Goal: Transaction & Acquisition: Purchase product/service

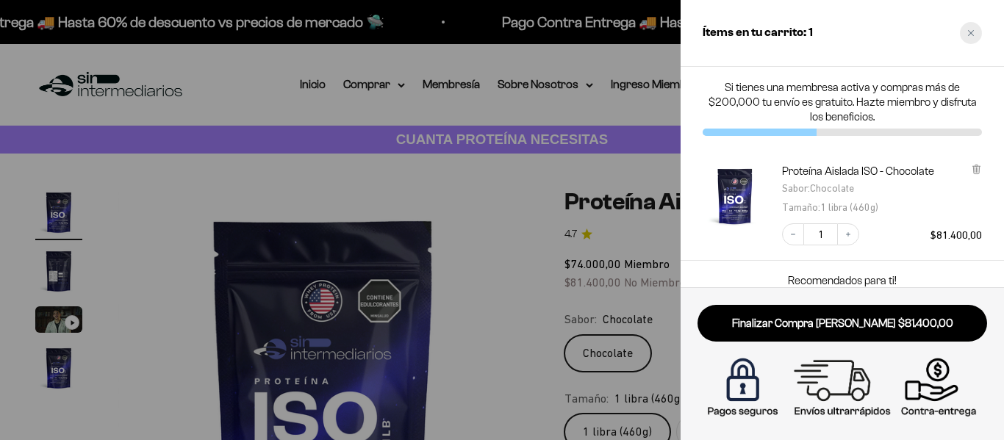
click at [965, 30] on div "Close cart" at bounding box center [970, 33] width 22 height 22
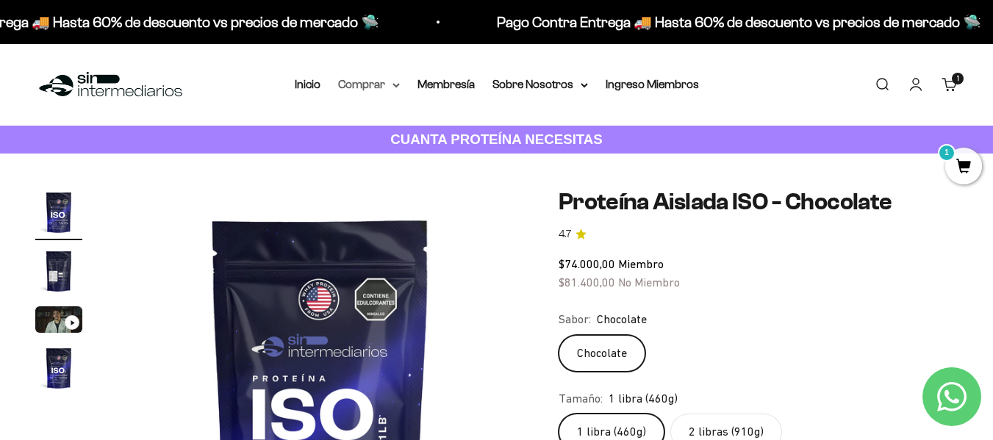
click at [378, 89] on summary "Comprar" at bounding box center [369, 84] width 62 height 19
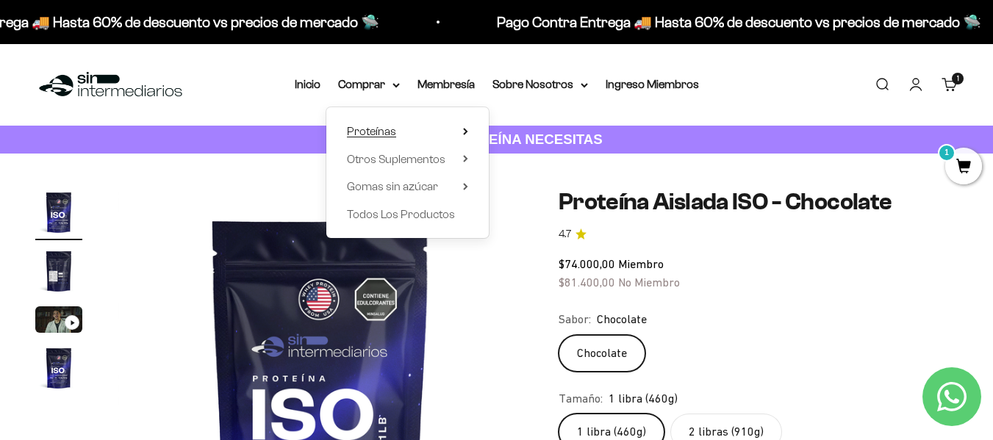
click at [397, 134] on summary "Proteínas" at bounding box center [407, 131] width 121 height 19
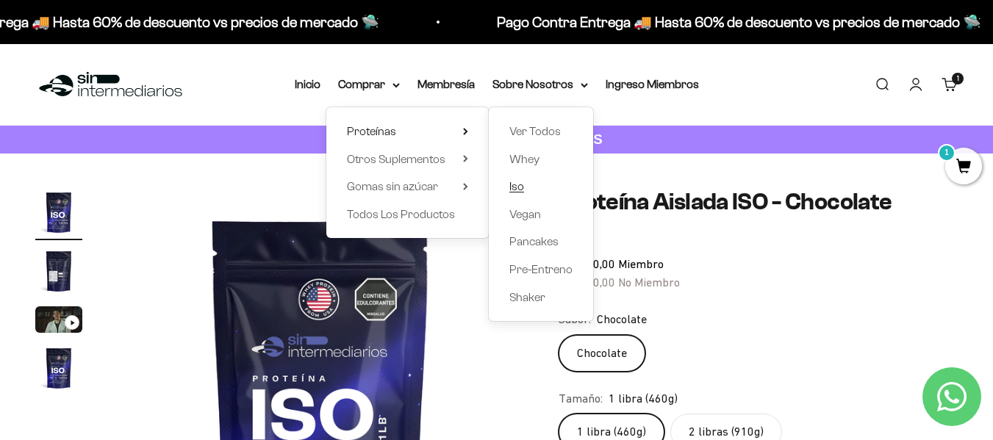
click at [511, 189] on span "Iso" at bounding box center [516, 186] width 15 height 12
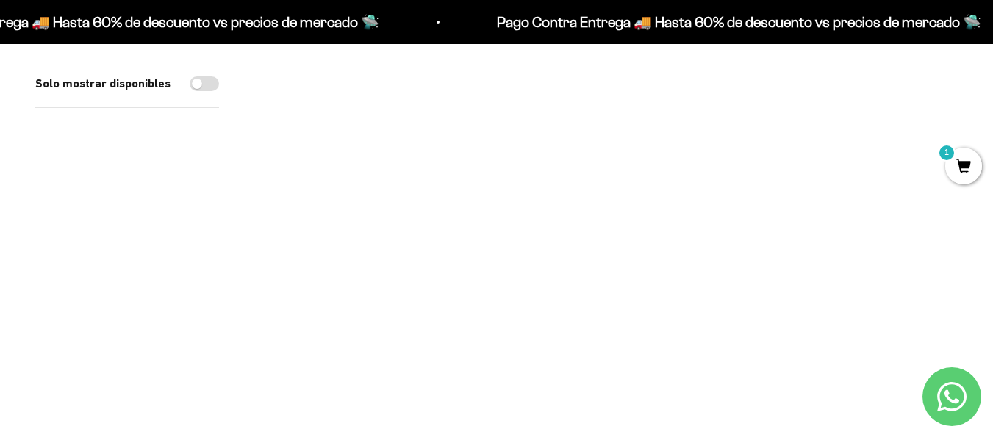
scroll to position [588, 0]
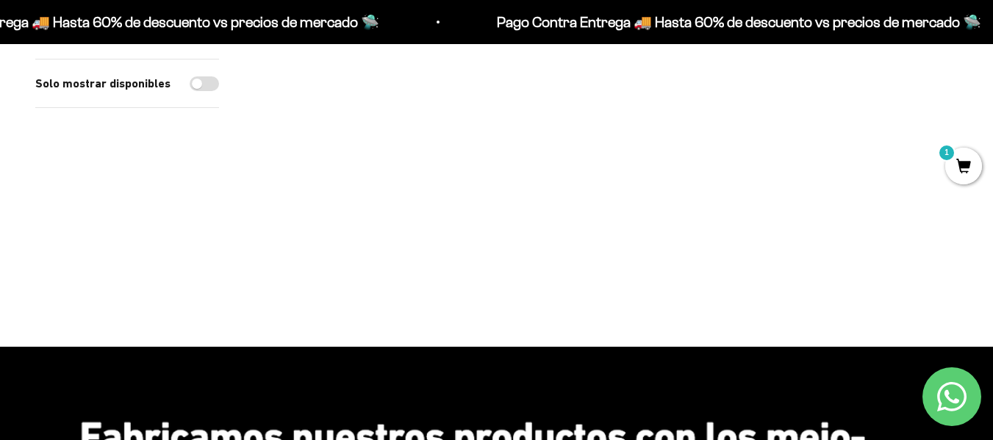
click at [367, 192] on img at bounding box center [365, 104] width 223 height 223
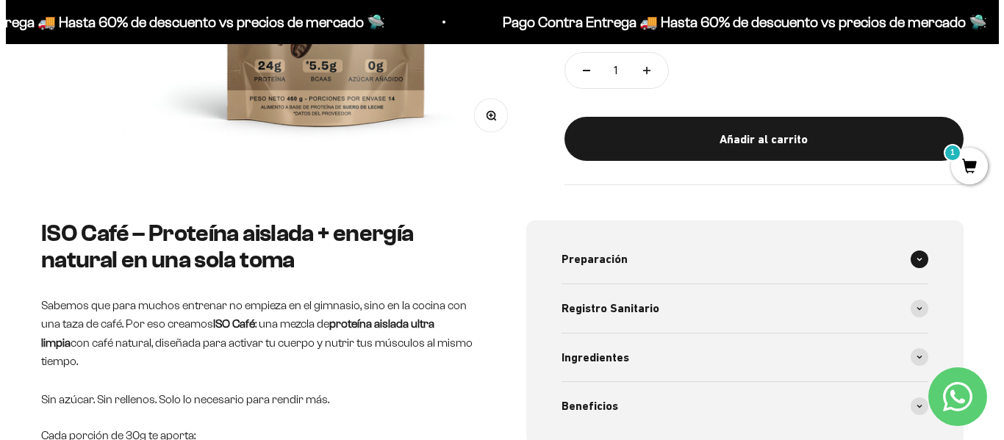
scroll to position [294, 0]
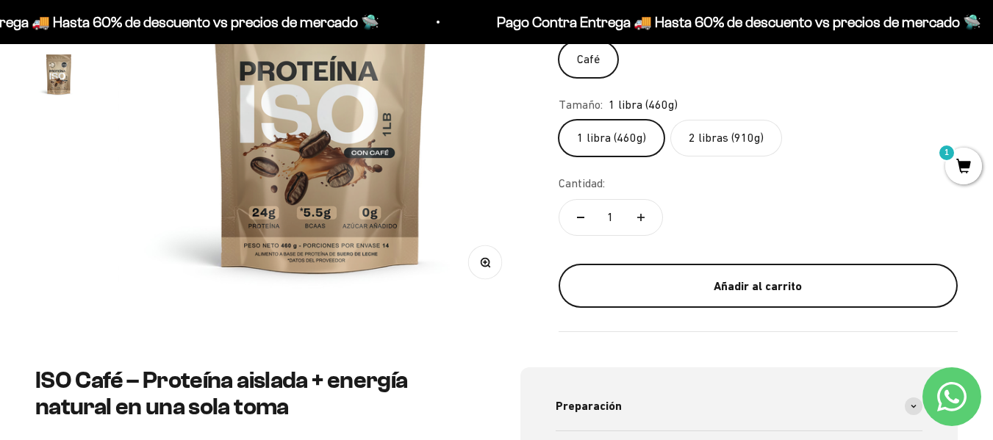
click at [719, 295] on div "Añadir al carrito" at bounding box center [758, 286] width 340 height 19
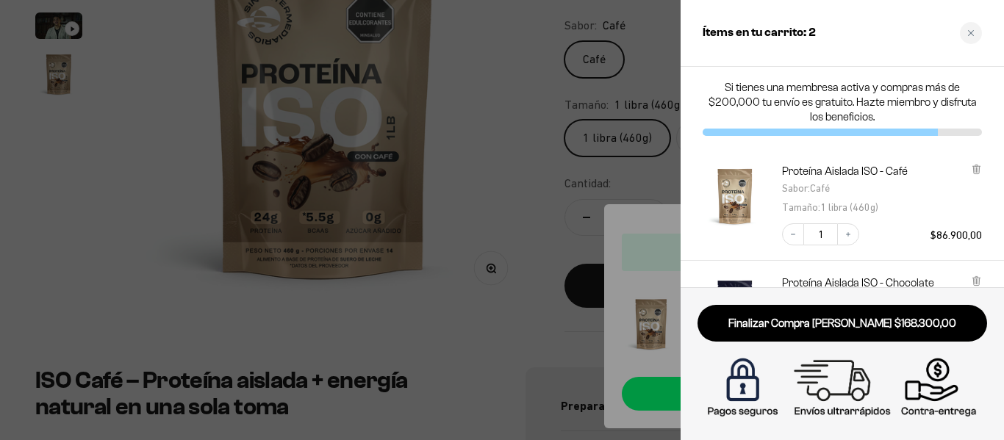
scroll to position [147, 0]
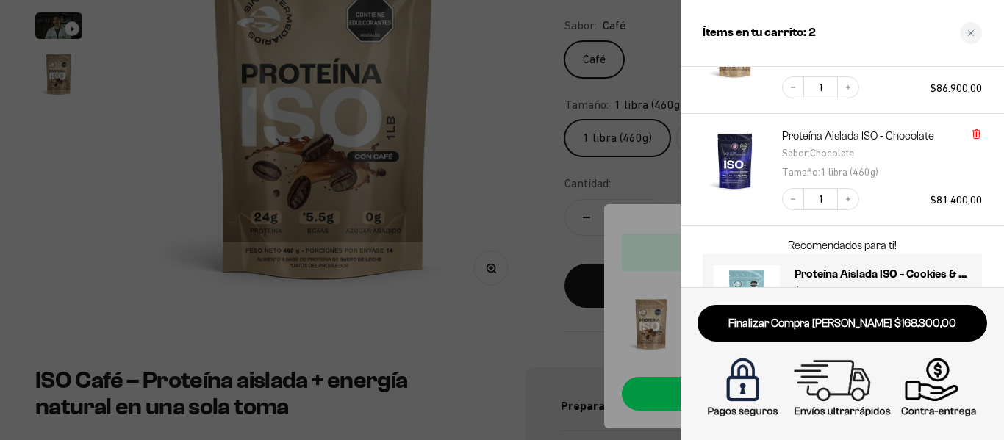
click at [977, 130] on icon at bounding box center [975, 133] width 3 height 7
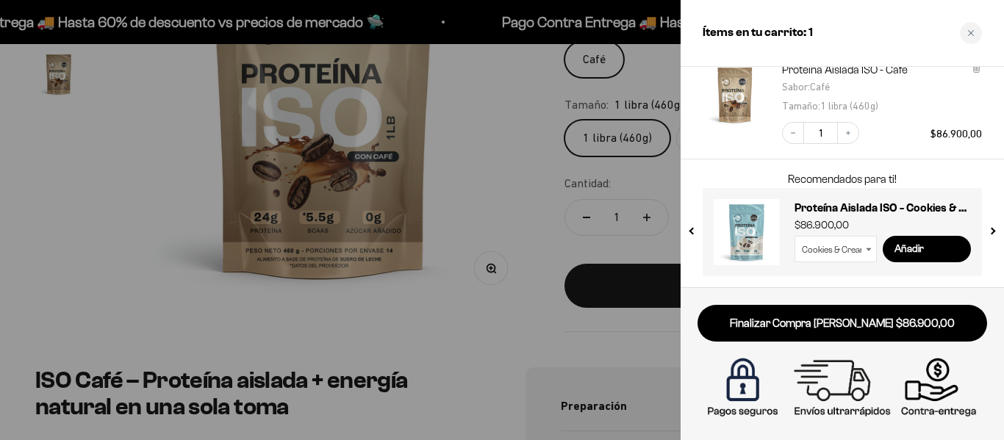
scroll to position [0, 0]
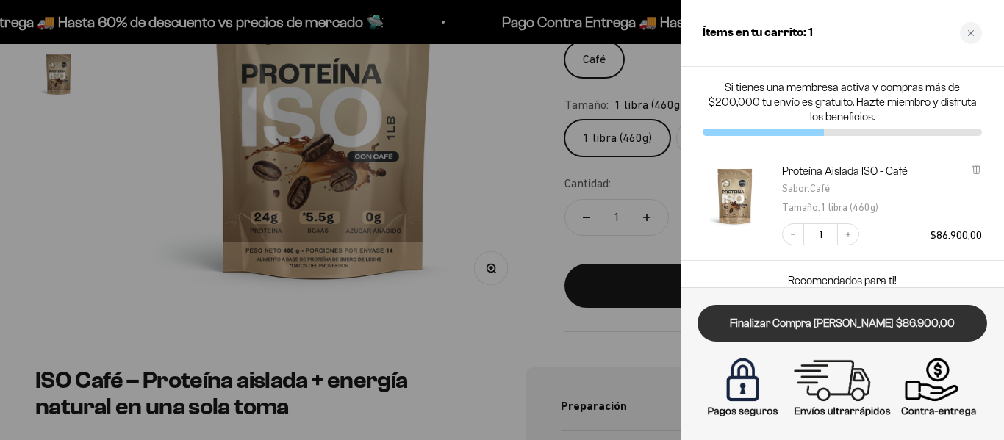
click at [863, 332] on link "Finalizar Compra [PERSON_NAME] $86.900,00" at bounding box center [841, 323] width 289 height 37
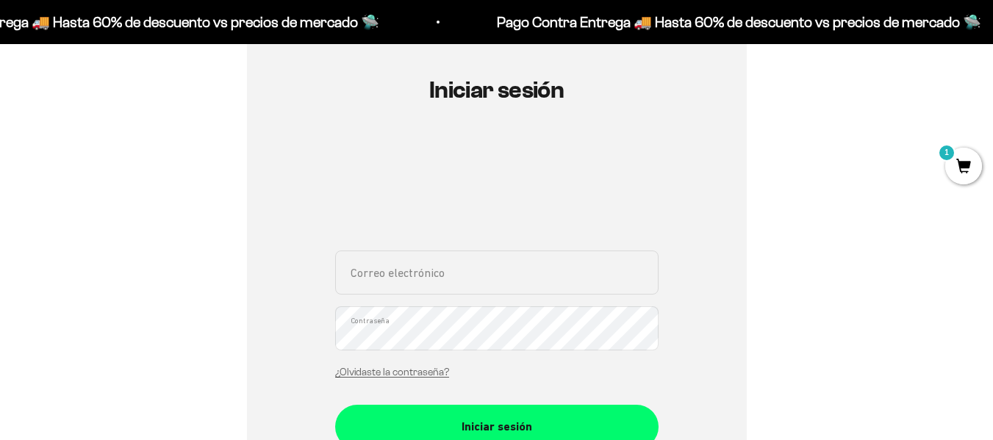
scroll to position [294, 0]
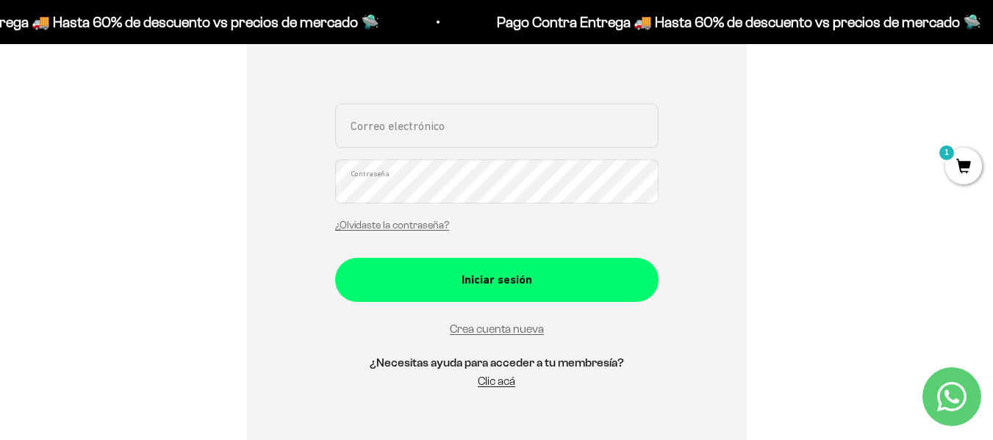
click at [451, 137] on input "Correo electrónico" at bounding box center [496, 126] width 323 height 44
type input "lleguizamonu@ulagrancolombia.edu.co"
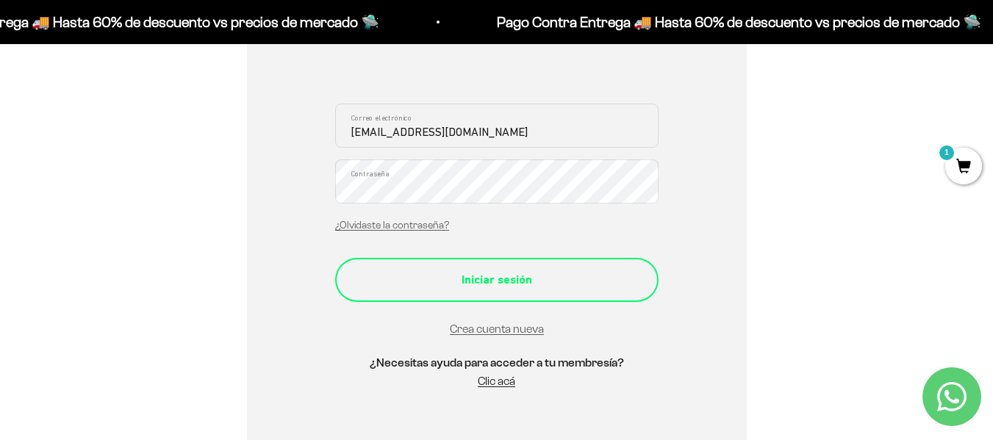
click at [492, 281] on div "Iniciar sesión" at bounding box center [496, 279] width 264 height 19
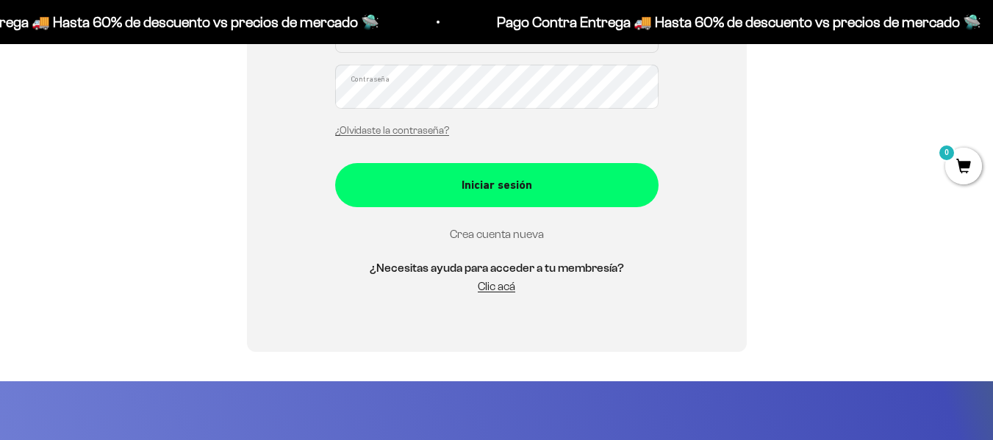
scroll to position [294, 0]
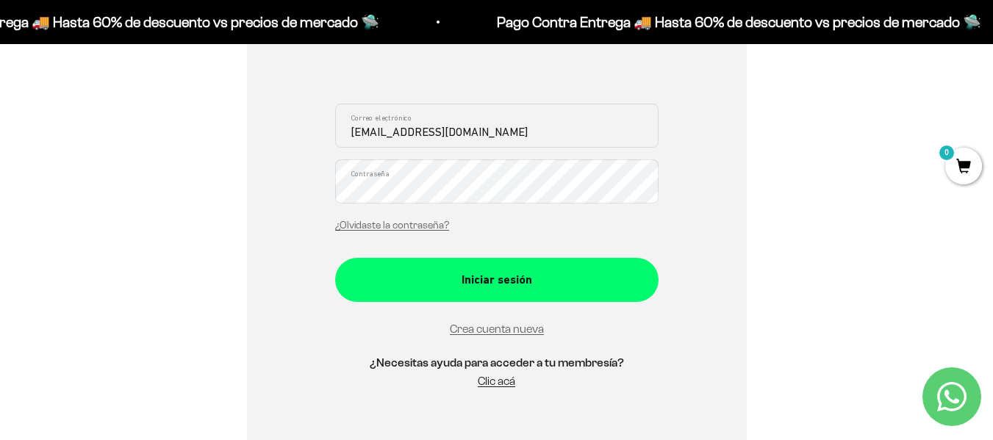
click at [495, 234] on div "[EMAIL_ADDRESS][DOMAIN_NAME] Correo electrónico Contraseña ¿Olvidaste la contra…" at bounding box center [496, 172] width 323 height 137
click at [503, 328] on link "Crea cuenta nueva" at bounding box center [497, 329] width 94 height 12
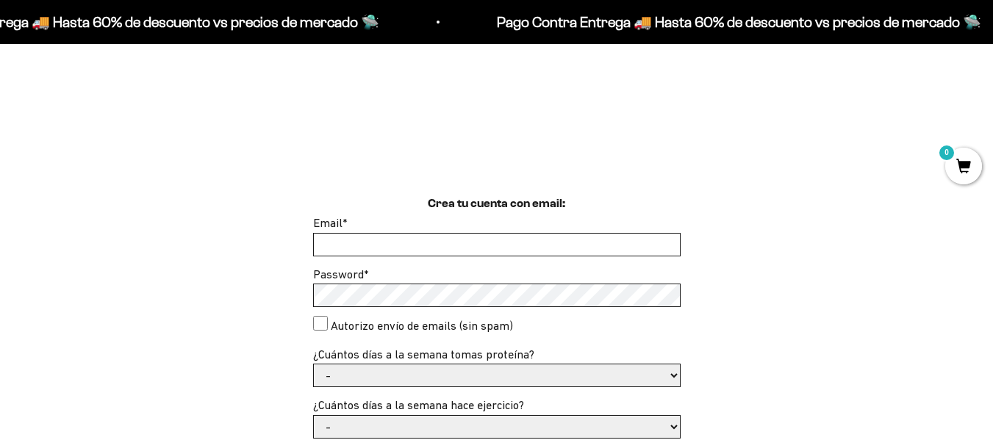
scroll to position [255, 0]
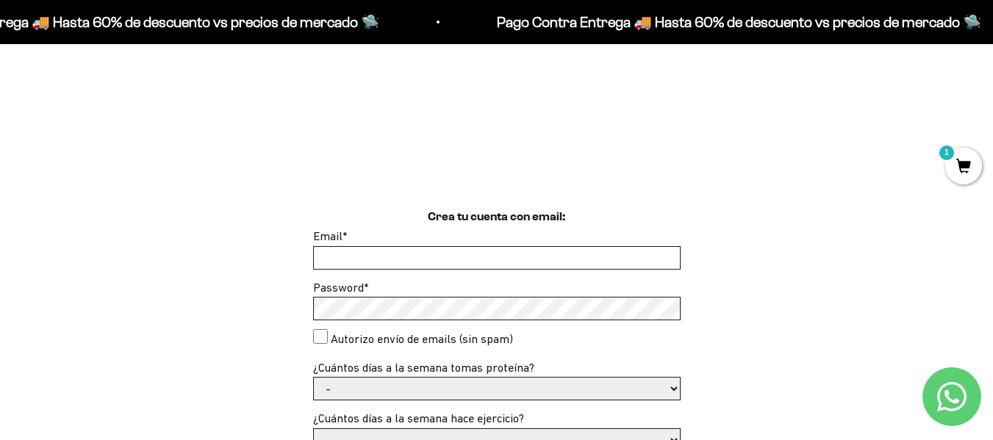
drag, startPoint x: 500, startPoint y: 237, endPoint x: 500, endPoint y: 258, distance: 21.3
click at [500, 258] on div "Email *" at bounding box center [496, 248] width 367 height 43
click at [500, 258] on input "Email *" at bounding box center [497, 258] width 366 height 22
type input "ñ"
type input "lauraanlemon@hotmail.com"
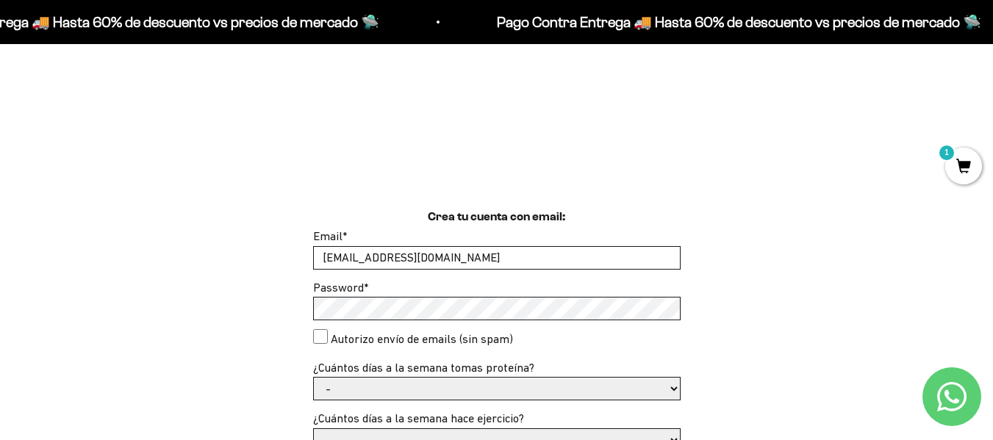
click at [317, 340] on consent"] "Autorizo envío de emails (sin spam)" at bounding box center [320, 336] width 15 height 15
checkbox consent"] "true"
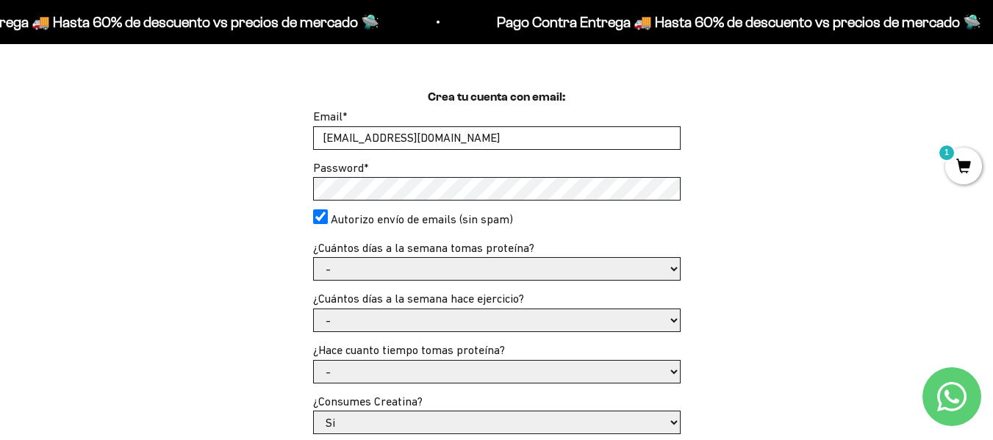
scroll to position [575, 0]
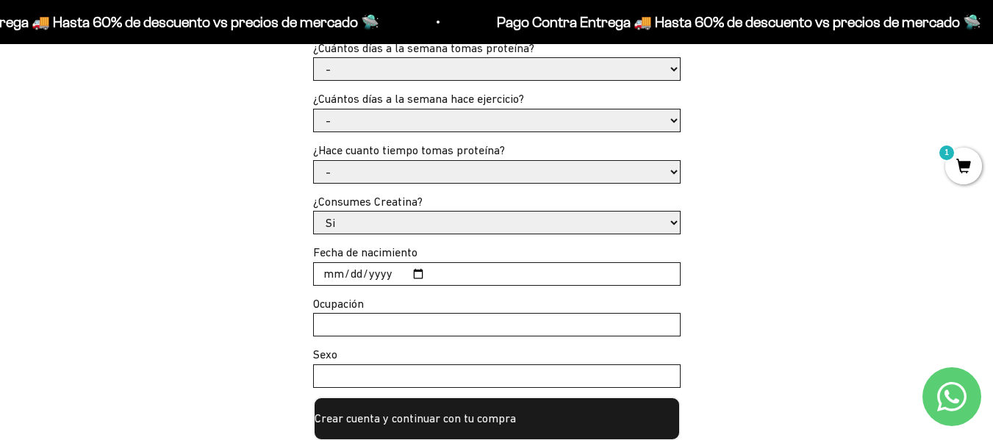
click at [536, 109] on select "- No hago 1 a 2 días 3 a 5 días 6 o 7 días" at bounding box center [497, 120] width 366 height 22
select select "3 a 5 días"
click at [314, 109] on select "- No hago 1 a 2 días 3 a 5 días 6 o 7 días" at bounding box center [497, 120] width 366 height 22
click at [433, 175] on select "- Apenas estoy empezando Menos de 6 meses Más de 6 meses Hace más de un año" at bounding box center [497, 172] width 366 height 22
select select "Apenas estoy empezando"
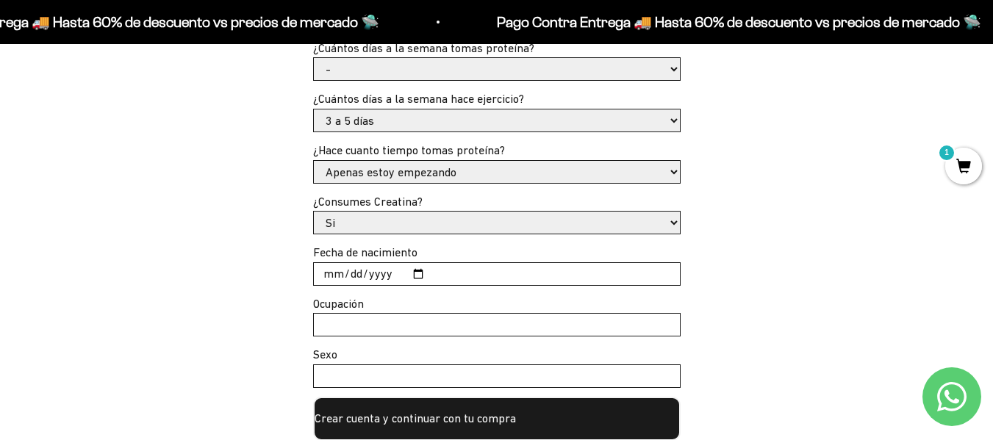
click at [314, 161] on select "- Apenas estoy empezando Menos de 6 meses Más de 6 meses Hace más de un año" at bounding box center [497, 172] width 366 height 22
click at [439, 217] on select "Si No" at bounding box center [497, 223] width 366 height 22
select select "No"
click at [314, 212] on select "Si No" at bounding box center [497, 223] width 366 height 22
click at [408, 276] on input "Fecha de nacimiento" at bounding box center [497, 274] width 366 height 22
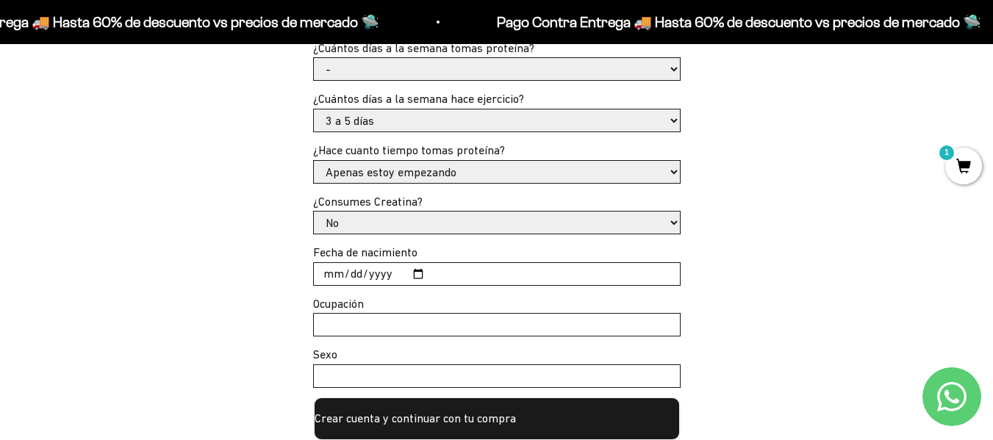
type input "2000-02-01"
click at [356, 327] on input "Ocupación" at bounding box center [497, 325] width 366 height 22
type input "Empleada"
click at [365, 385] on input "Sexo" at bounding box center [497, 376] width 366 height 22
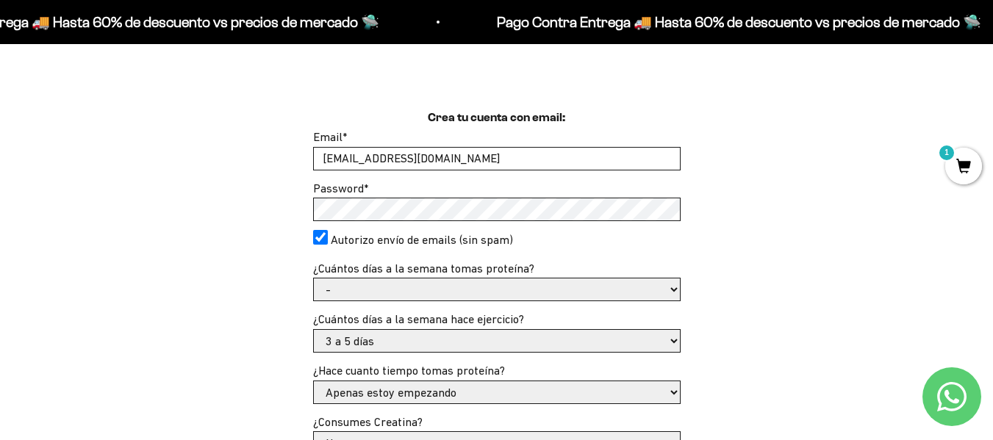
type input "Femenino"
click at [871, 216] on div "Crea tu cuenta con email: Email * lauraanlemon@hotmail.com Password * Autorizo …" at bounding box center [496, 385] width 922 height 552
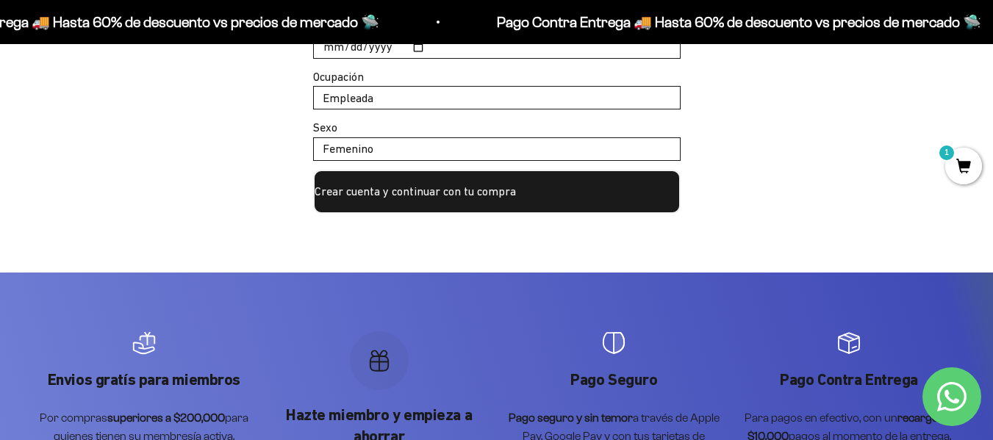
scroll to position [795, 0]
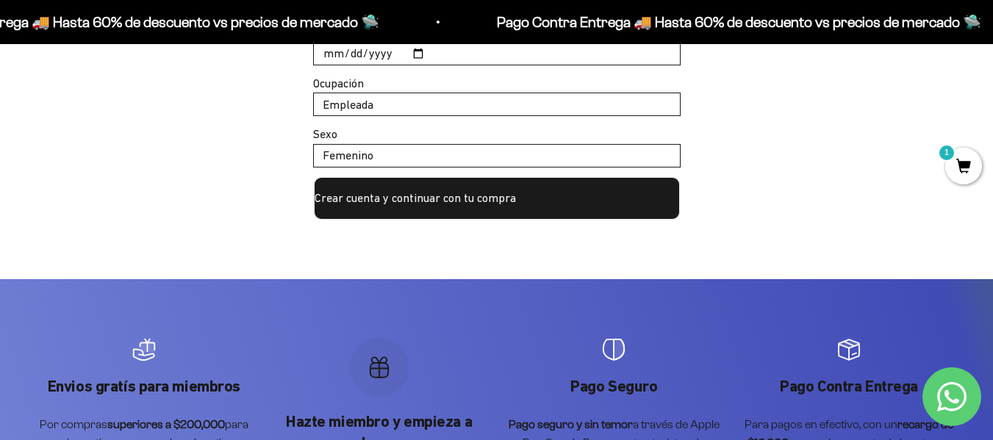
click at [442, 198] on button "Crear cuenta y continuar con tu compra" at bounding box center [496, 198] width 367 height 44
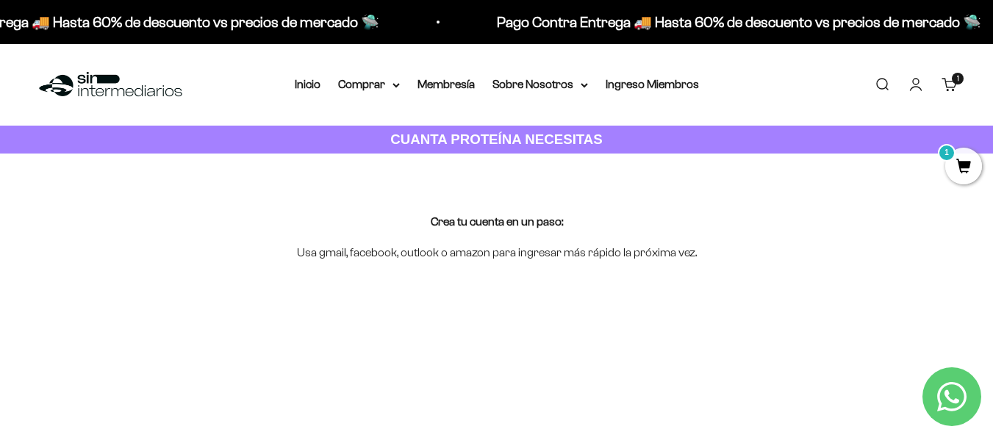
scroll to position [385, 0]
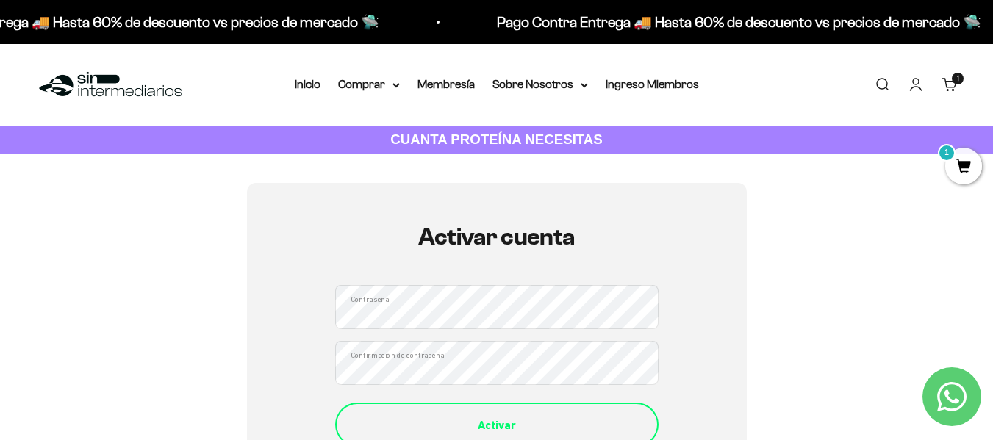
click at [519, 435] on button "Activar" at bounding box center [496, 425] width 323 height 44
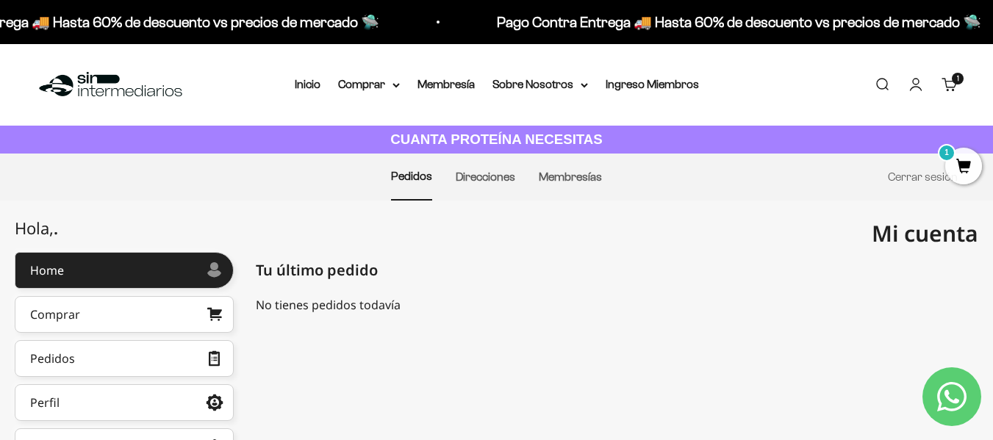
click at [954, 166] on span "1" at bounding box center [963, 166] width 37 height 37
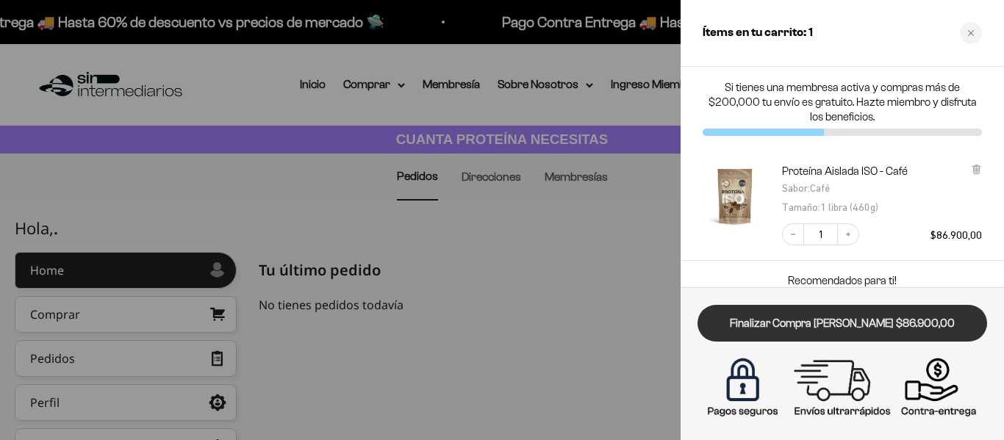
click at [768, 309] on link "Finalizar Compra [PERSON_NAME] $86.900,00" at bounding box center [841, 323] width 289 height 37
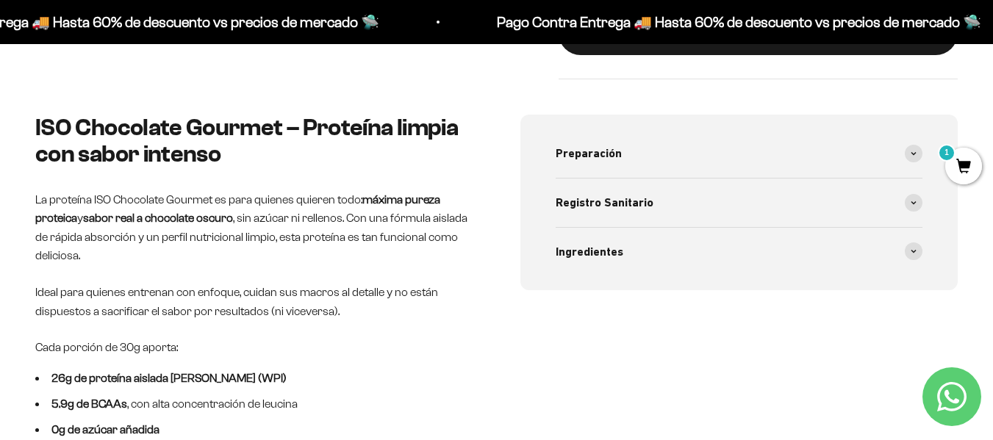
scroll to position [555, 0]
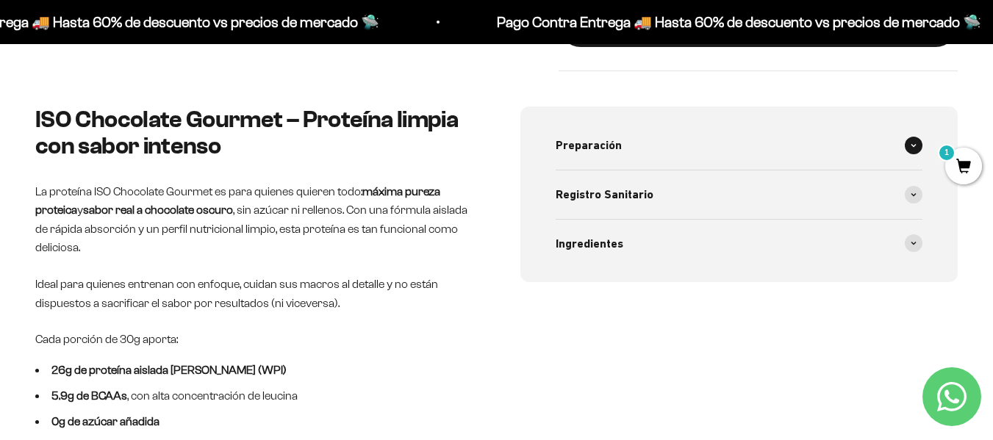
click at [695, 140] on div "Preparación" at bounding box center [738, 145] width 367 height 48
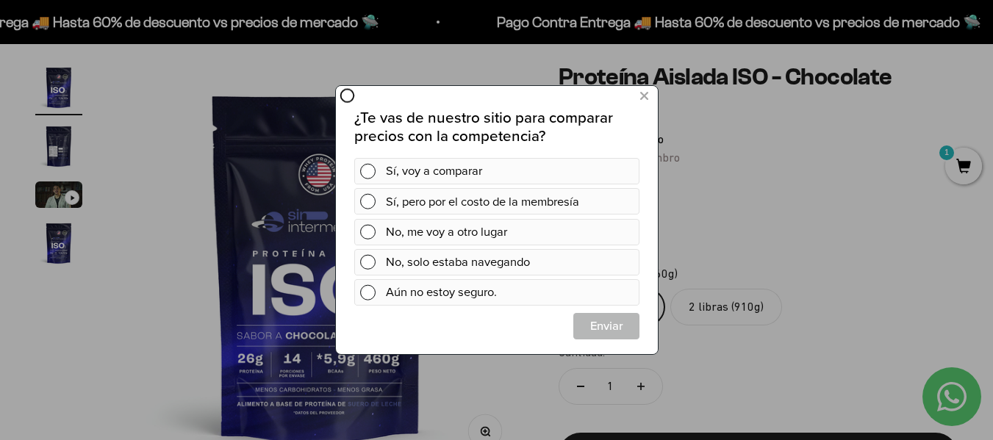
scroll to position [0, 0]
click at [644, 95] on icon at bounding box center [643, 97] width 8 height 20
click at [345, 96] on icon at bounding box center [346, 95] width 15 height 15
click at [635, 92] on button at bounding box center [643, 96] width 27 height 24
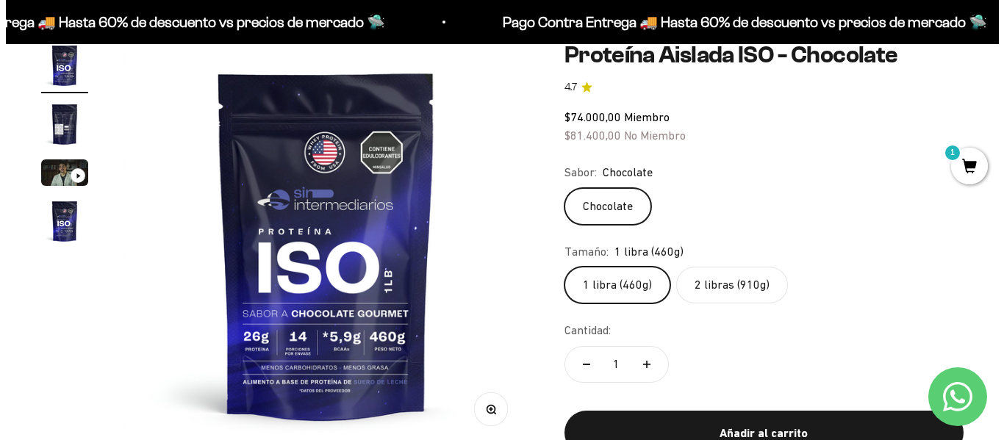
scroll to position [367, 0]
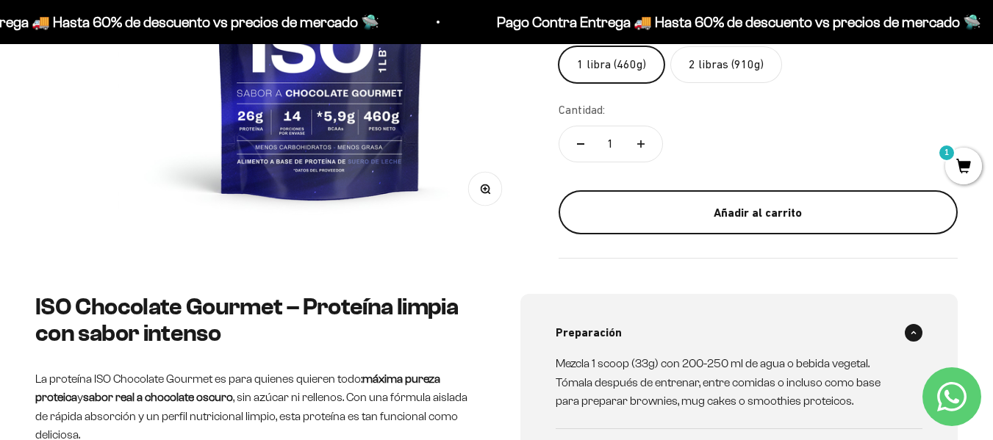
click at [727, 217] on div "Añadir al carrito" at bounding box center [758, 213] width 340 height 19
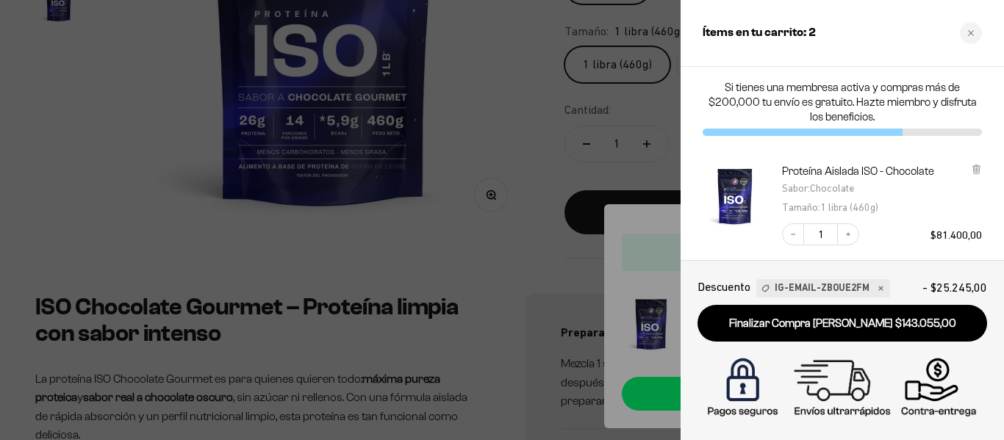
scroll to position [73, 0]
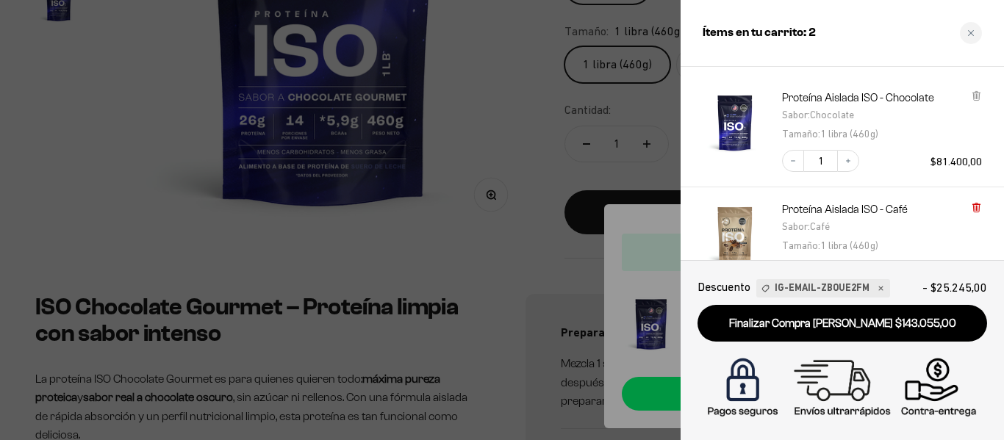
click at [971, 210] on icon at bounding box center [976, 207] width 11 height 11
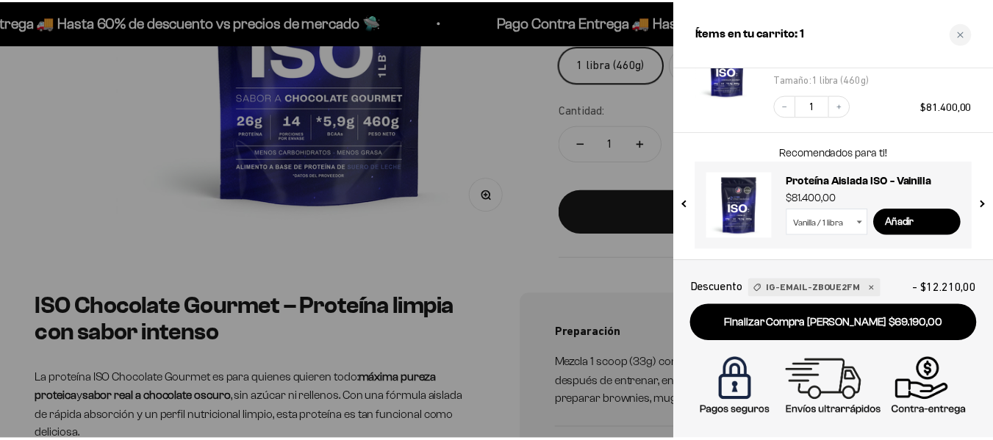
scroll to position [0, 0]
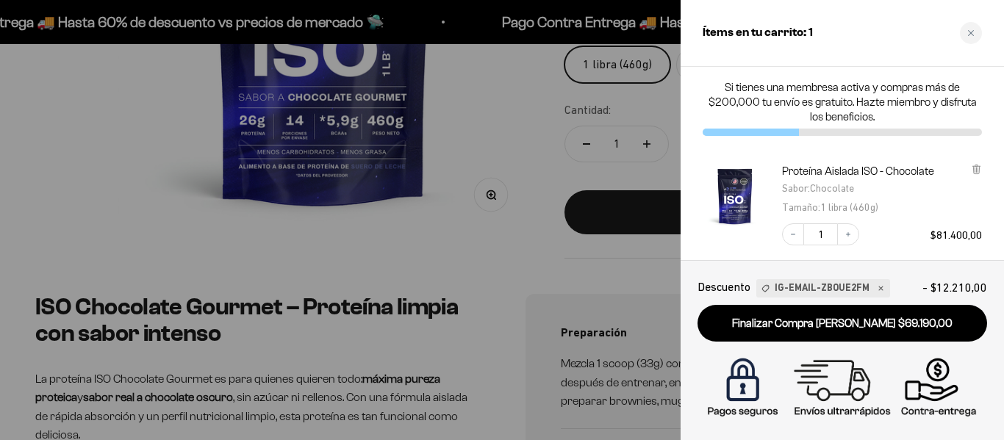
click at [420, 247] on div at bounding box center [502, 220] width 1004 height 440
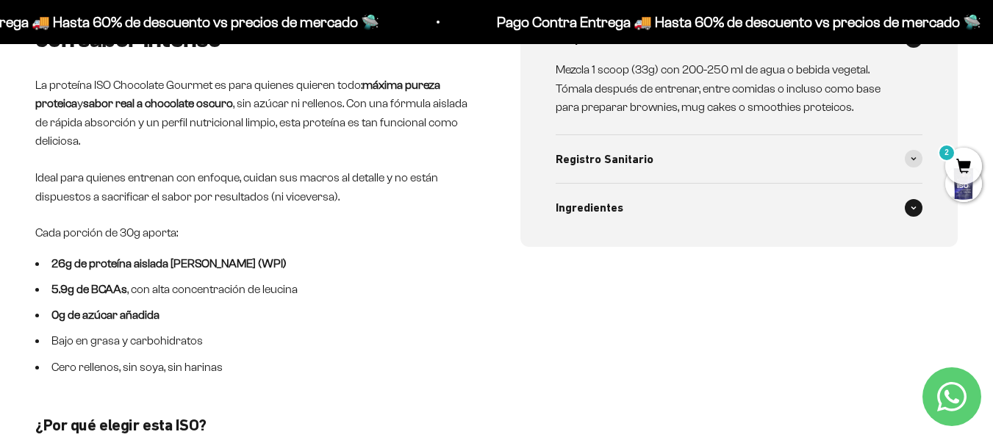
scroll to position [588, 0]
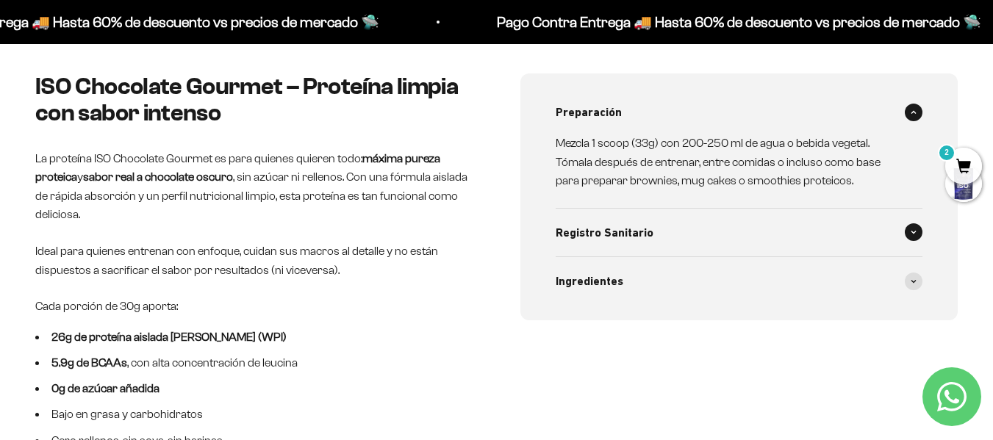
click at [705, 224] on div "Registro Sanitario" at bounding box center [738, 233] width 367 height 48
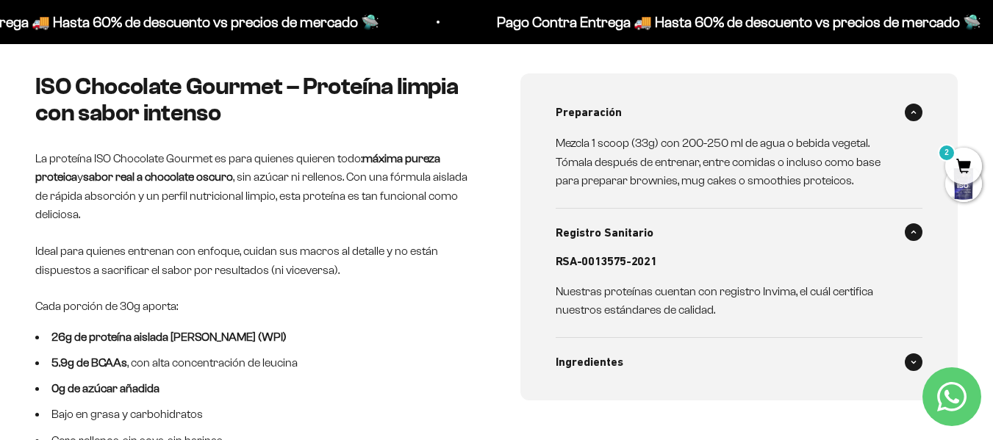
click at [671, 352] on div "Ingredientes" at bounding box center [738, 362] width 367 height 48
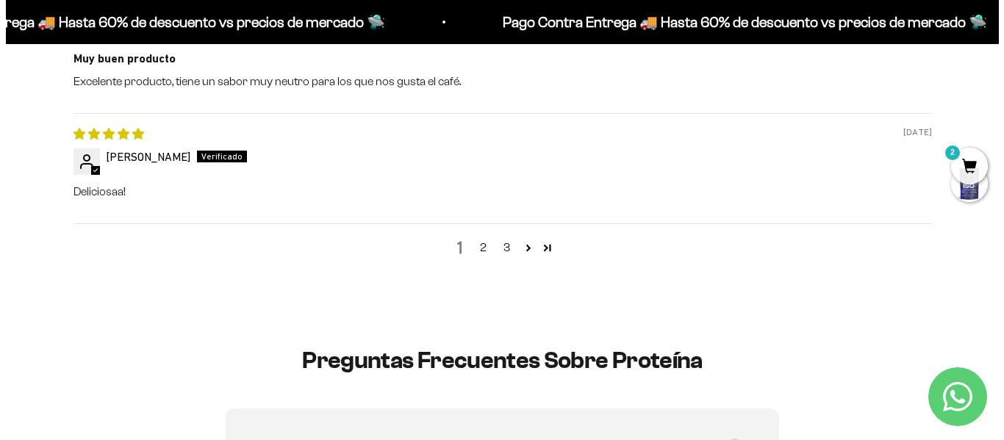
scroll to position [1763, 0]
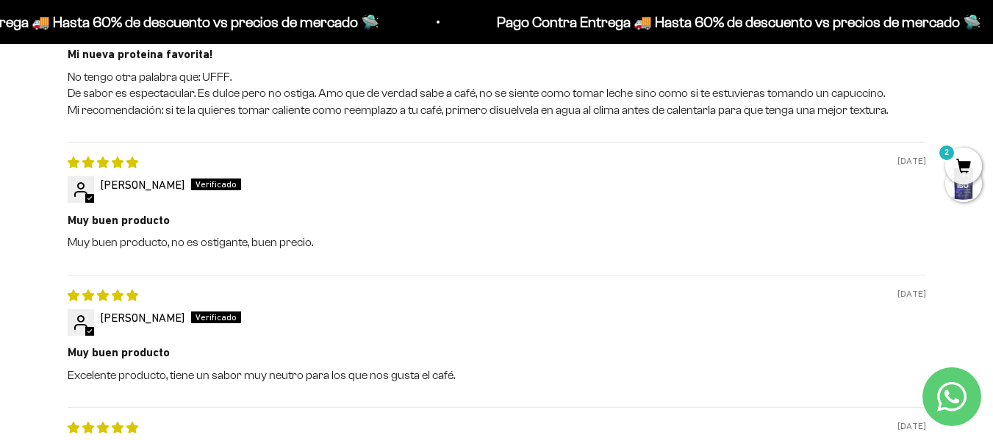
click at [969, 161] on span "2" at bounding box center [963, 166] width 37 height 37
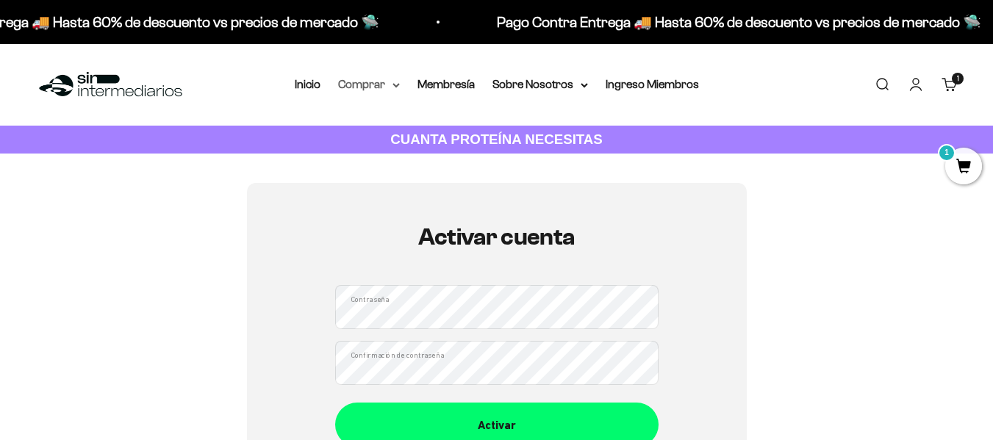
click at [363, 78] on summary "Comprar" at bounding box center [369, 84] width 62 height 19
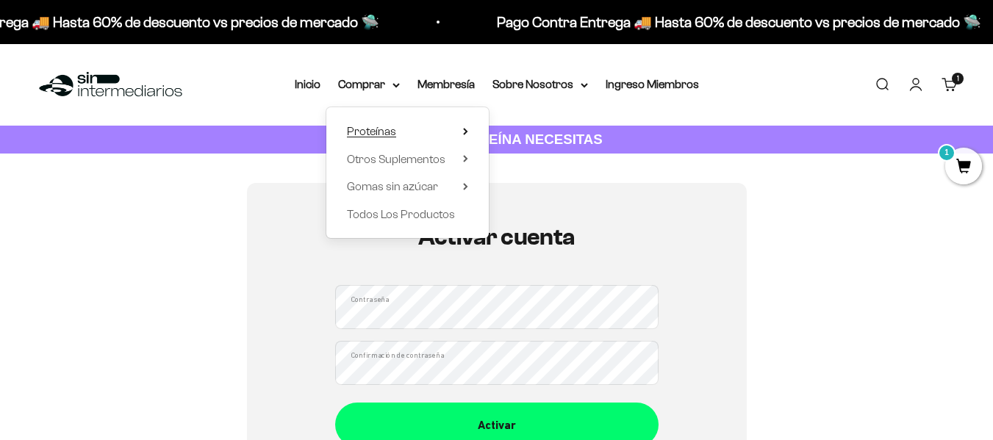
click at [386, 134] on span "Proteínas" at bounding box center [371, 131] width 49 height 12
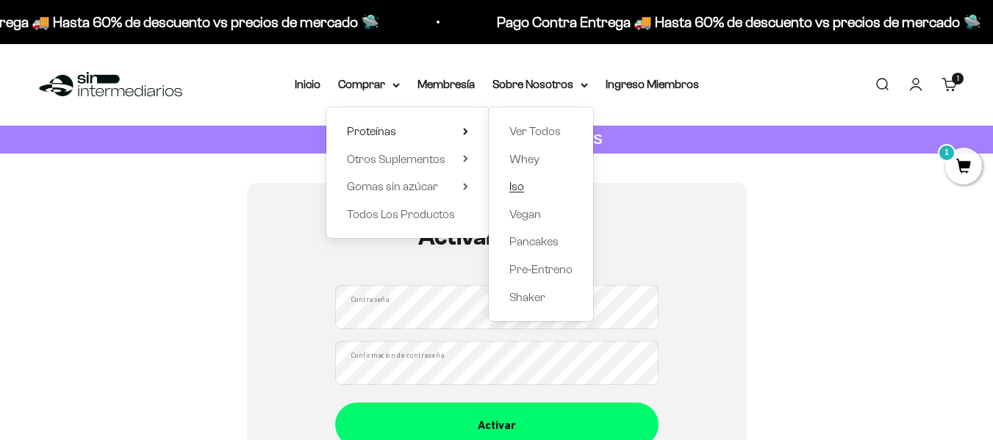
click at [524, 193] on link "Iso" at bounding box center [540, 186] width 63 height 19
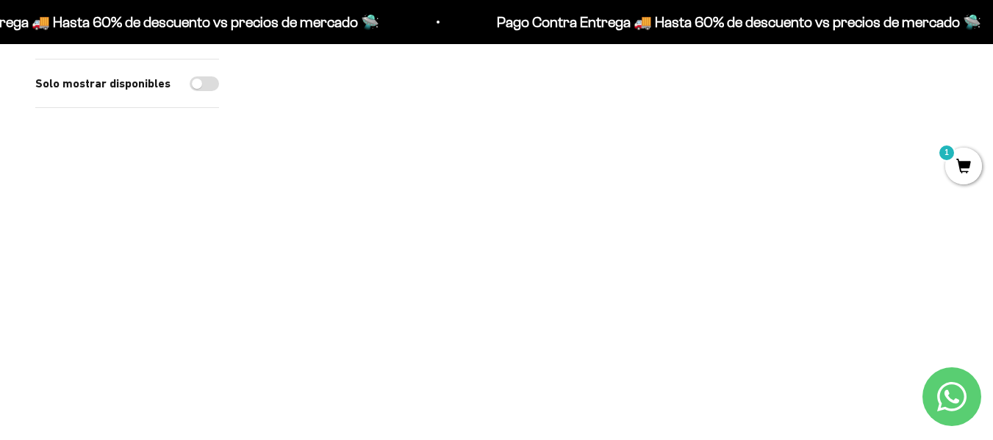
scroll to position [514, 0]
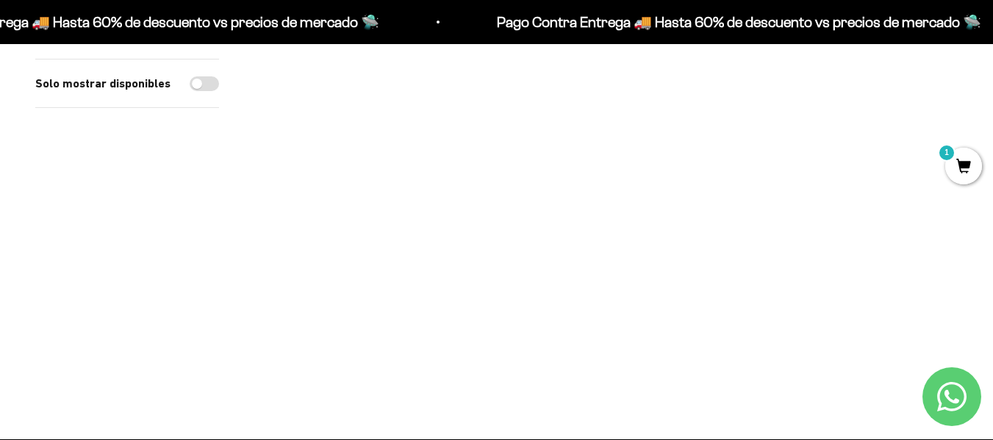
click at [331, 121] on img at bounding box center [365, 177] width 223 height 223
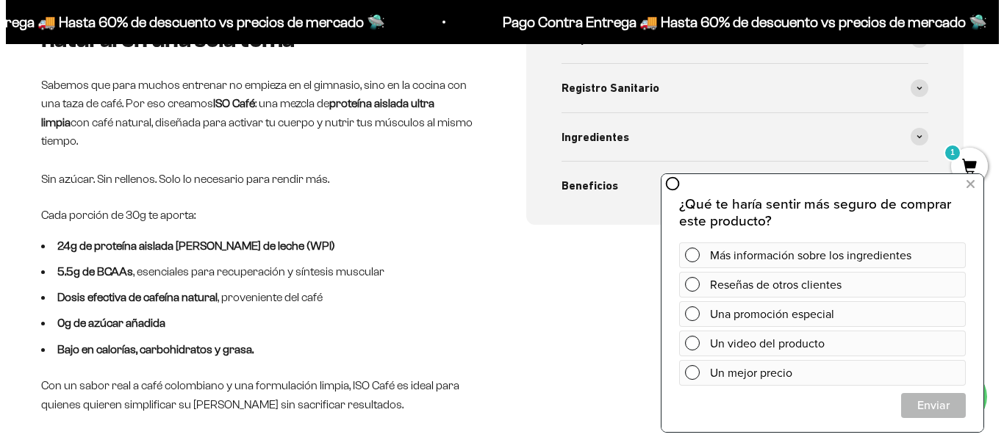
scroll to position [955, 0]
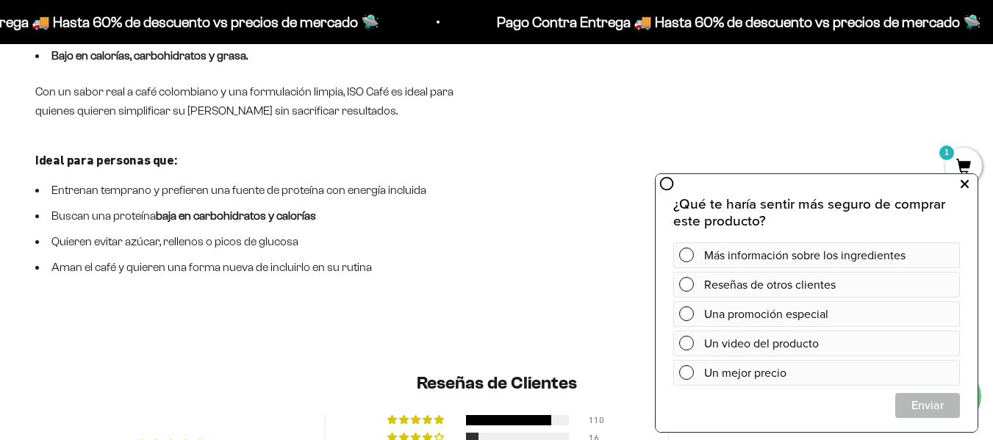
click at [962, 179] on icon at bounding box center [964, 184] width 8 height 19
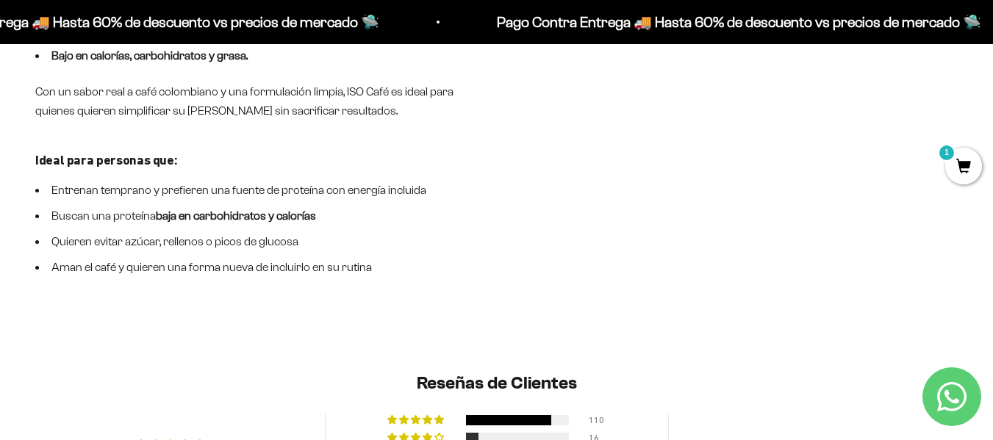
click at [966, 159] on span "1" at bounding box center [963, 166] width 37 height 37
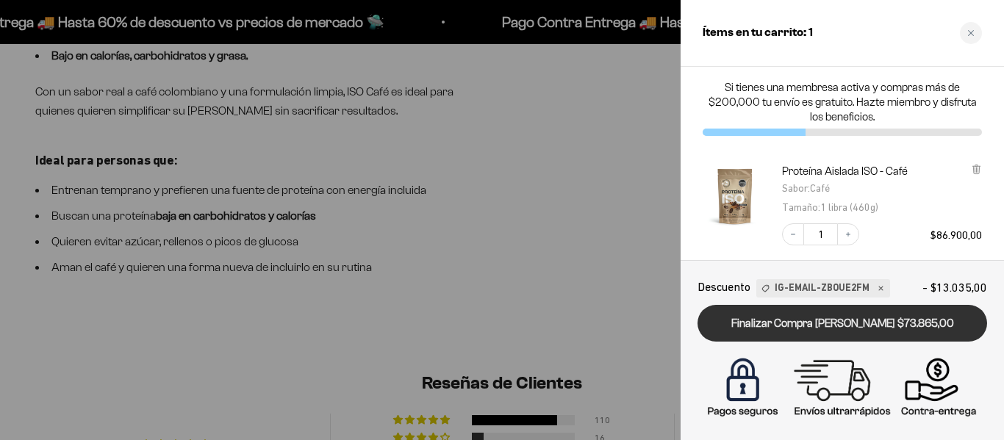
click at [868, 325] on link "Finalizar Compra Segura $73.865,00" at bounding box center [841, 323] width 289 height 37
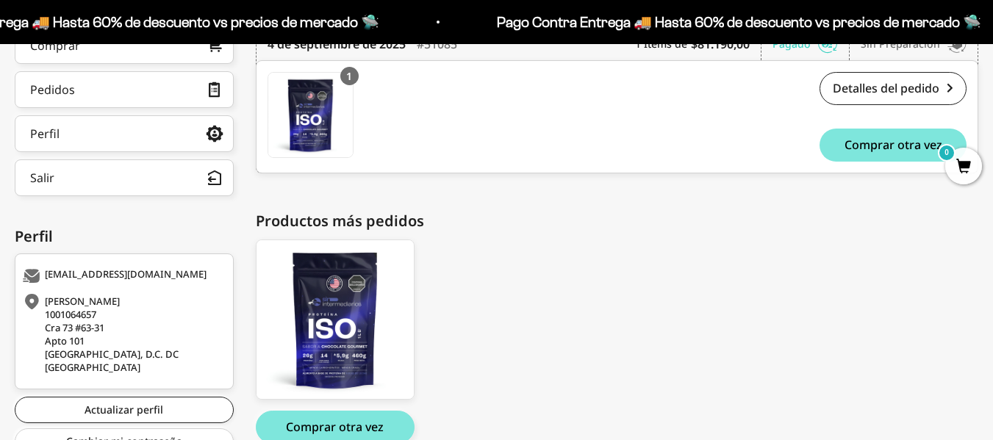
scroll to position [122, 0]
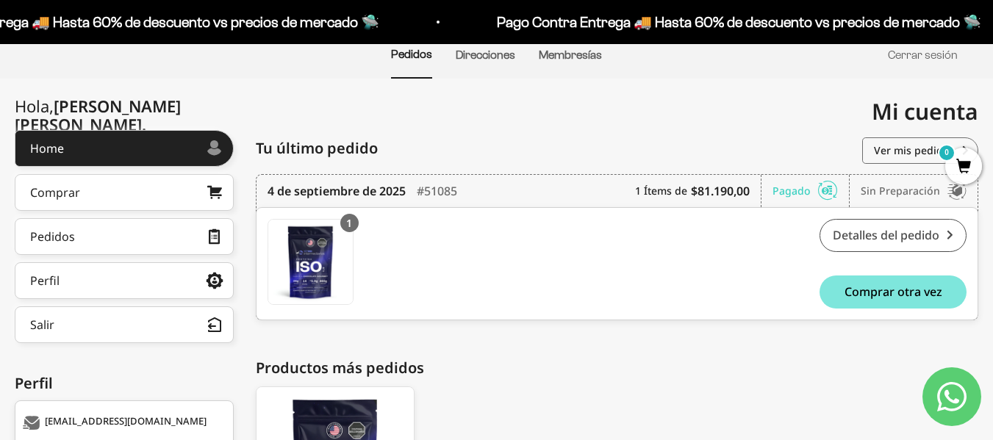
click at [921, 240] on link "Detalles del pedido" at bounding box center [892, 235] width 147 height 33
